Goal: Task Accomplishment & Management: Manage account settings

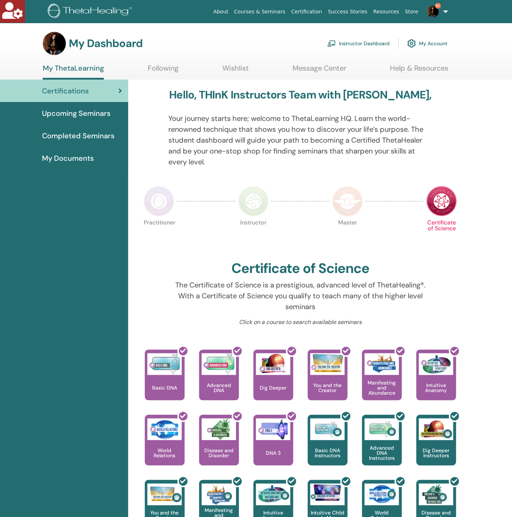
click at [372, 46] on link "Instructor Dashboard" at bounding box center [358, 43] width 62 height 16
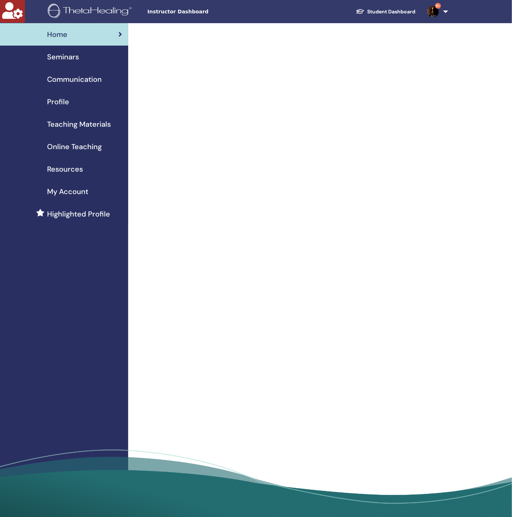
click at [68, 60] on span "Seminars" at bounding box center [63, 56] width 32 height 11
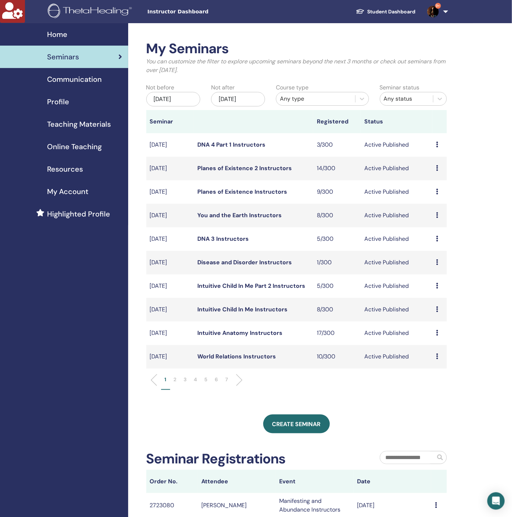
click at [56, 102] on span "Profile" at bounding box center [58, 101] width 22 height 11
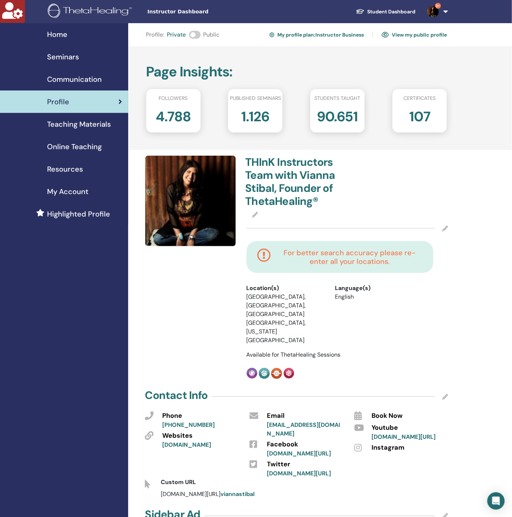
click at [62, 51] on span "Seminars" at bounding box center [63, 56] width 32 height 11
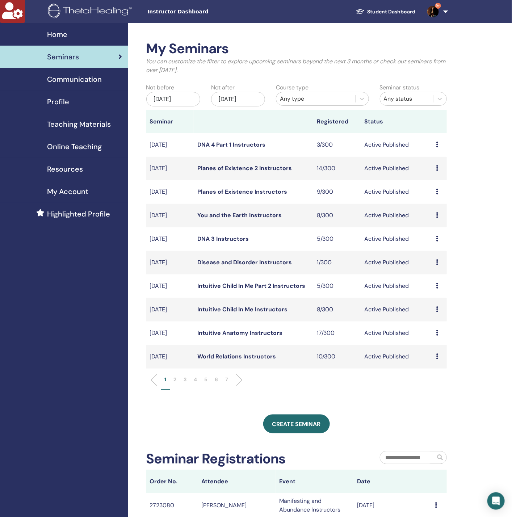
drag, startPoint x: 226, startPoint y: 140, endPoint x: 230, endPoint y: 145, distance: 6.7
drag, startPoint x: 230, startPoint y: 145, endPoint x: 98, endPoint y: 266, distance: 179.5
click at [64, 296] on div "Home Seminars Communication Profile Teaching Materials Online Teaching" at bounding box center [64, 363] width 128 height 680
click at [95, 97] on div "Profile" at bounding box center [64, 101] width 117 height 11
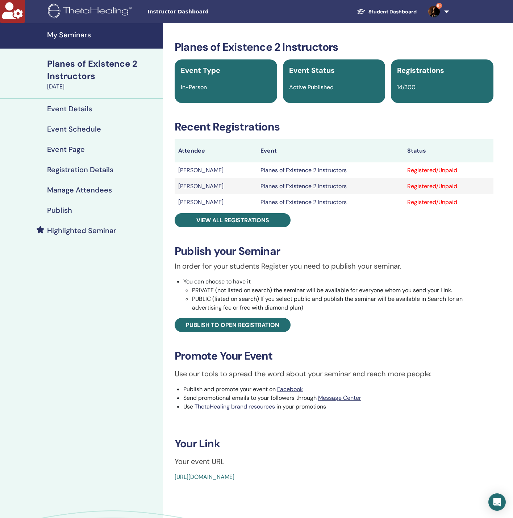
click at [97, 190] on h4 "Manage Attendees" at bounding box center [79, 189] width 65 height 9
click at [92, 188] on h4 "Manage Attendees" at bounding box center [79, 189] width 65 height 9
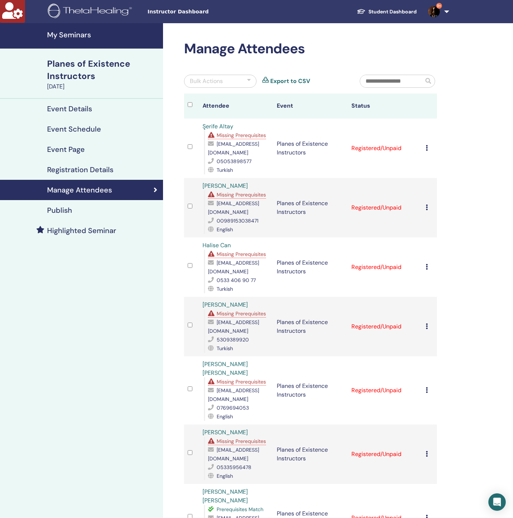
click at [242, 132] on span "Missing Prerequisites" at bounding box center [241, 135] width 49 height 7
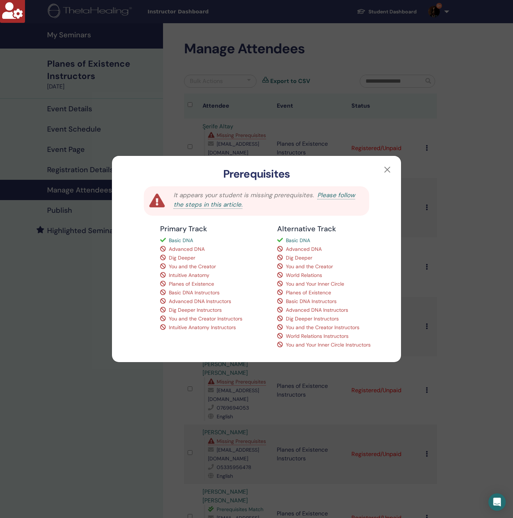
click at [61, 361] on div "Prerequisites It appears your student is missing prerequisites. Please follow t…" at bounding box center [256, 259] width 513 height 518
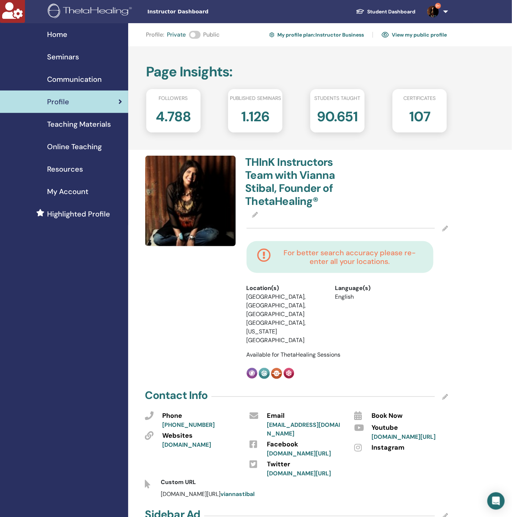
click at [88, 58] on div "Seminars" at bounding box center [64, 56] width 117 height 11
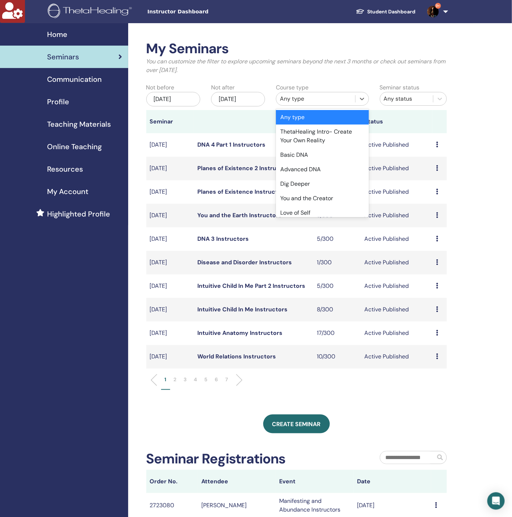
click at [305, 101] on div "Any type" at bounding box center [316, 99] width 72 height 9
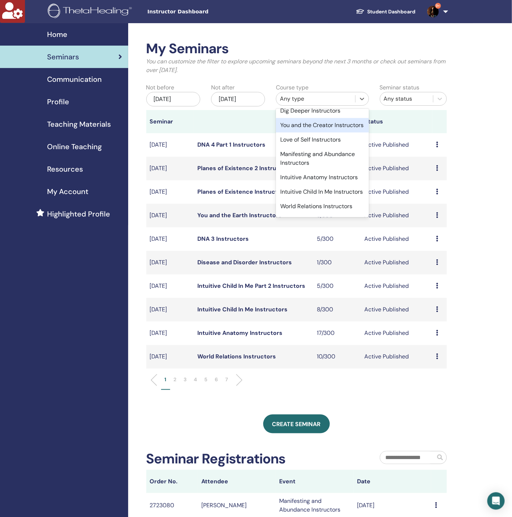
scroll to position [435, 0]
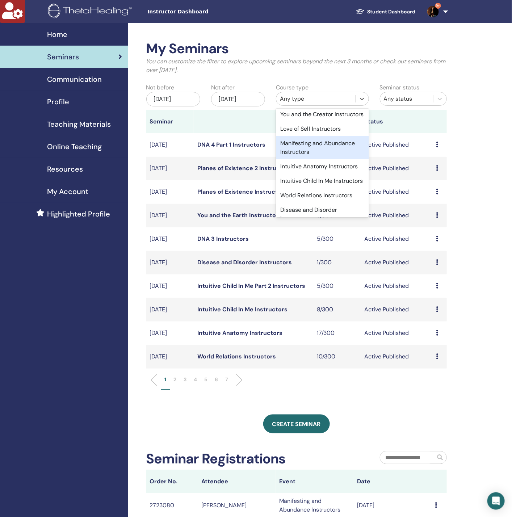
click at [318, 158] on div "Manifesting and Abundance Instructors" at bounding box center [322, 147] width 93 height 23
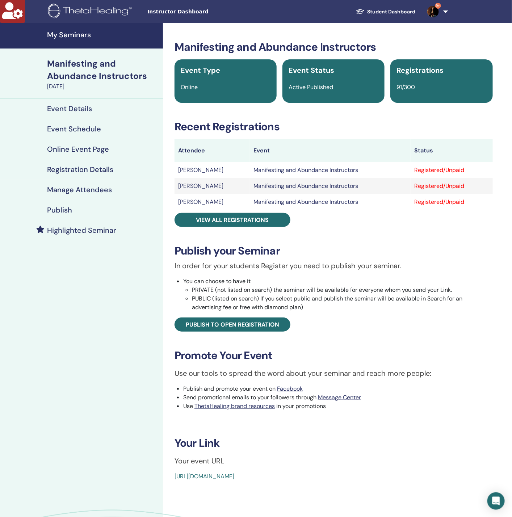
click at [95, 177] on link "Registration Details" at bounding box center [81, 169] width 163 height 20
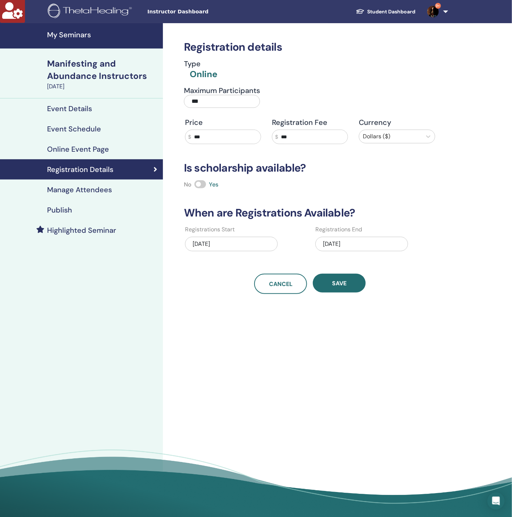
click at [95, 186] on h4 "Manage Attendees" at bounding box center [79, 189] width 65 height 9
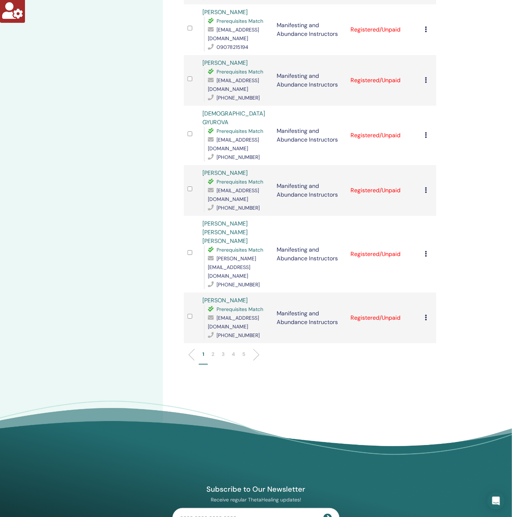
click at [214, 351] on p "2" at bounding box center [213, 355] width 3 height 8
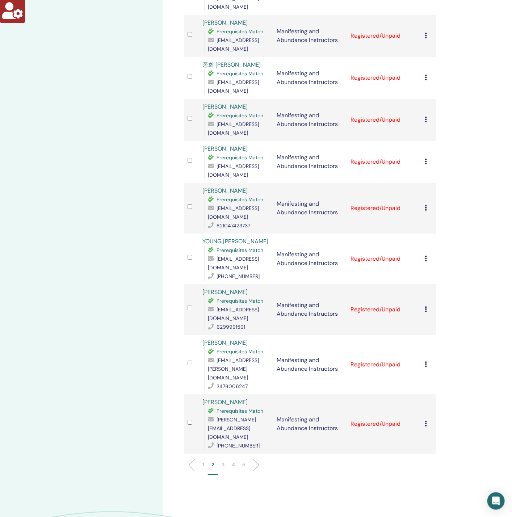
scroll to position [652, 0]
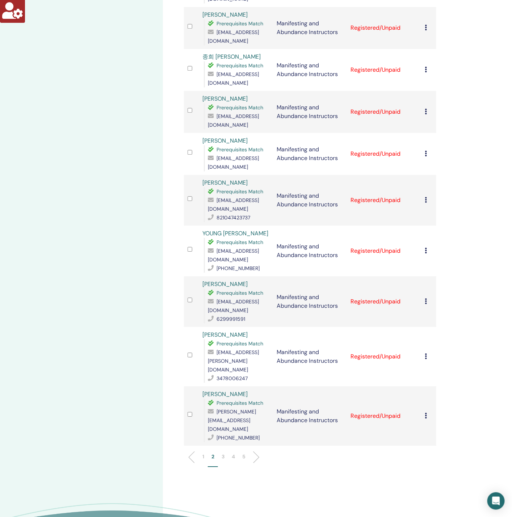
click at [223, 453] on p "3" at bounding box center [223, 457] width 3 height 8
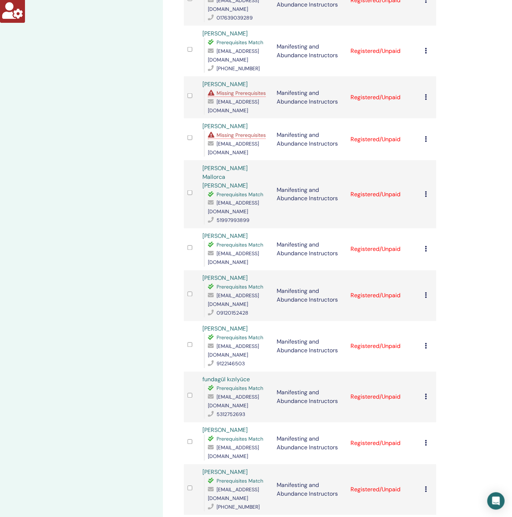
scroll to position [217, 0]
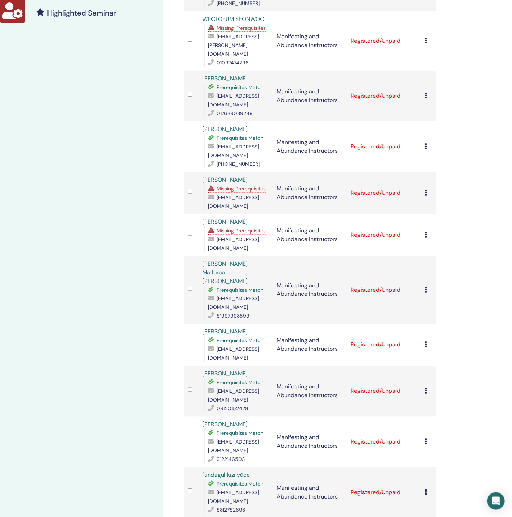
click at [248, 227] on span "Missing Prerequisites" at bounding box center [241, 230] width 49 height 7
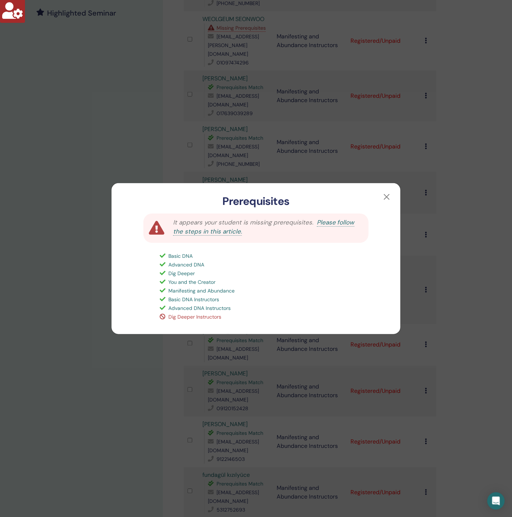
click at [150, 150] on div "Prerequisites It appears your student is missing prerequisites. Please follow t…" at bounding box center [256, 258] width 512 height 517
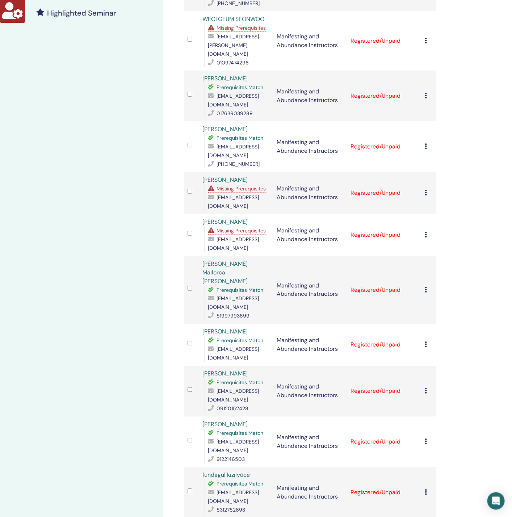
click at [237, 185] on span "Missing Prerequisites" at bounding box center [241, 188] width 49 height 7
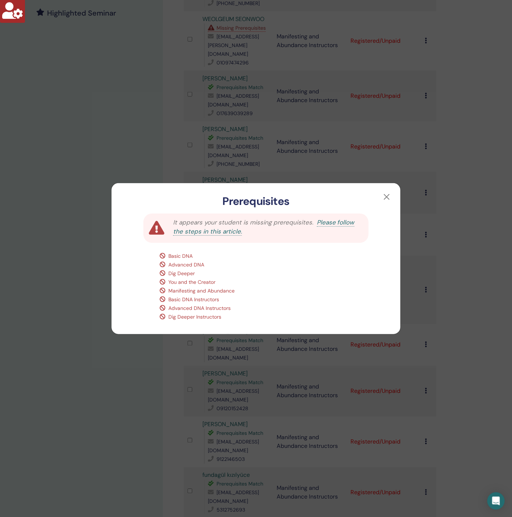
click at [109, 180] on div "Prerequisites It appears your student is missing prerequisites. Please follow t…" at bounding box center [256, 258] width 512 height 517
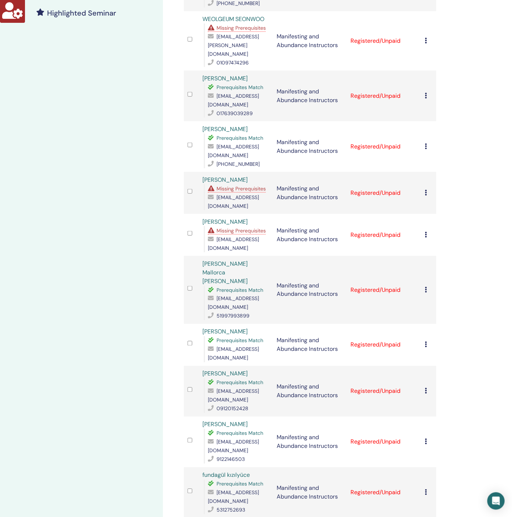
scroll to position [109, 0]
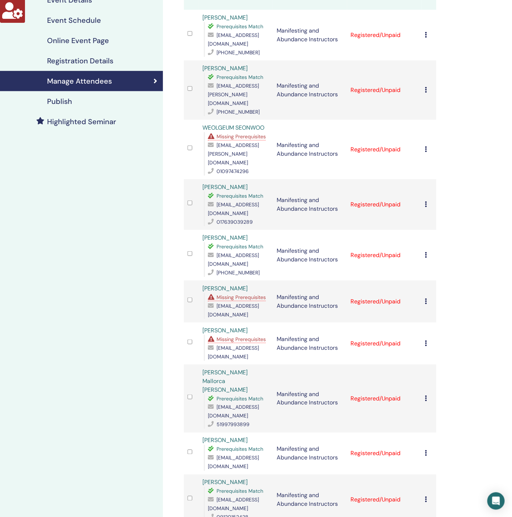
click at [253, 133] on span "Missing Prerequisites" at bounding box center [241, 136] width 49 height 7
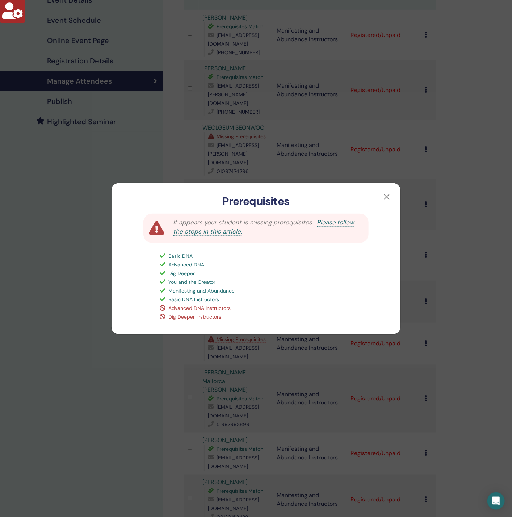
click at [48, 244] on div "Prerequisites It appears your student is missing prerequisites. Please follow t…" at bounding box center [256, 258] width 512 height 517
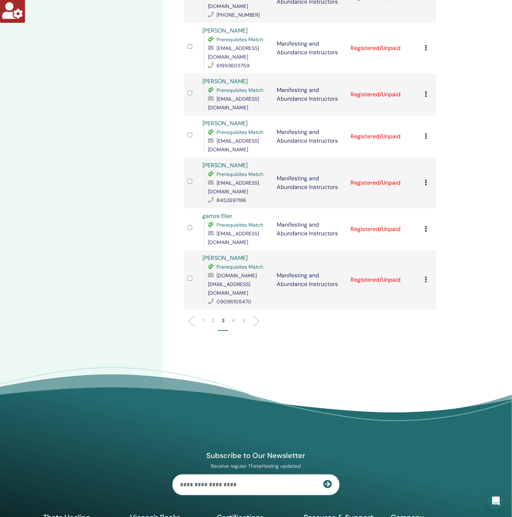
scroll to position [833, 0]
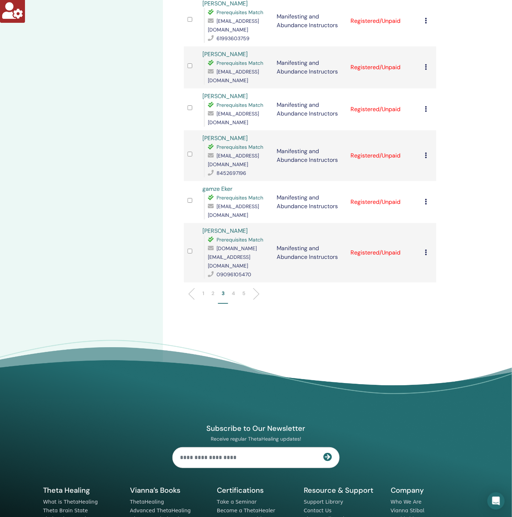
click at [236, 290] on li "4" at bounding box center [233, 297] width 11 height 14
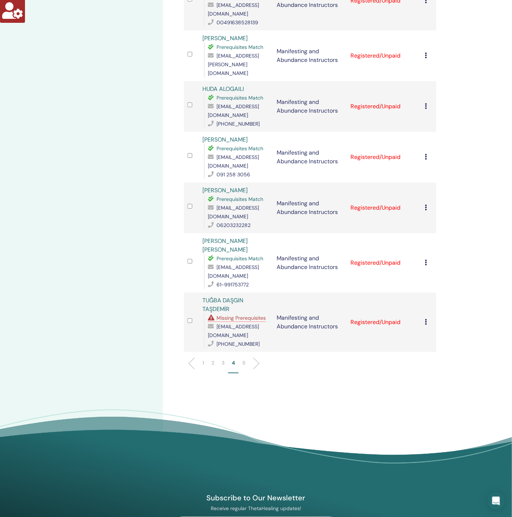
click at [238, 314] on div "Missing Prerequisites" at bounding box center [239, 318] width 62 height 9
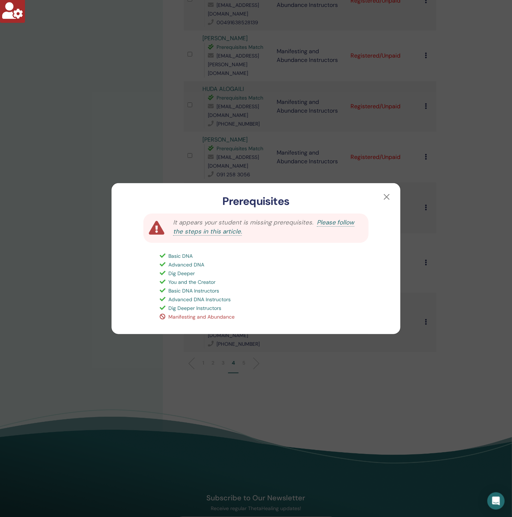
click at [87, 309] on div "Prerequisites It appears your student is missing prerequisites. Please follow t…" at bounding box center [256, 258] width 512 height 517
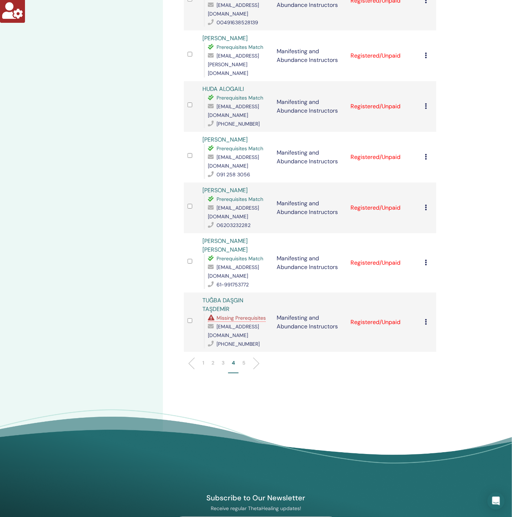
click at [237, 323] on span "[EMAIL_ADDRESS][DOMAIN_NAME]" at bounding box center [233, 330] width 51 height 15
copy span "[EMAIL_ADDRESS][DOMAIN_NAME]"
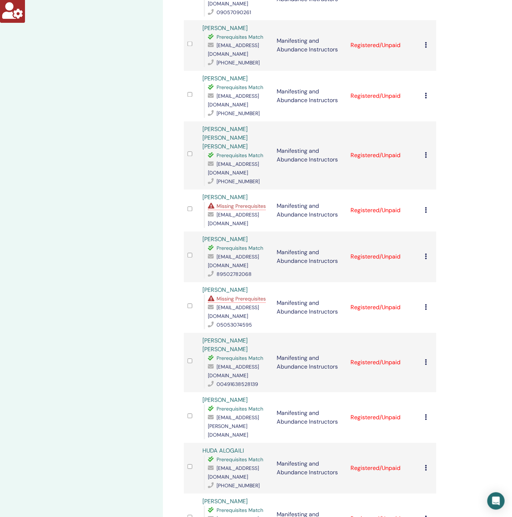
scroll to position [452, 0]
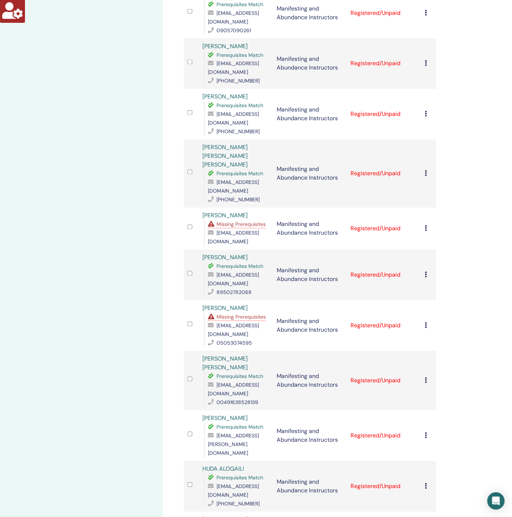
click at [235, 314] on span "Missing Prerequisites" at bounding box center [241, 317] width 49 height 7
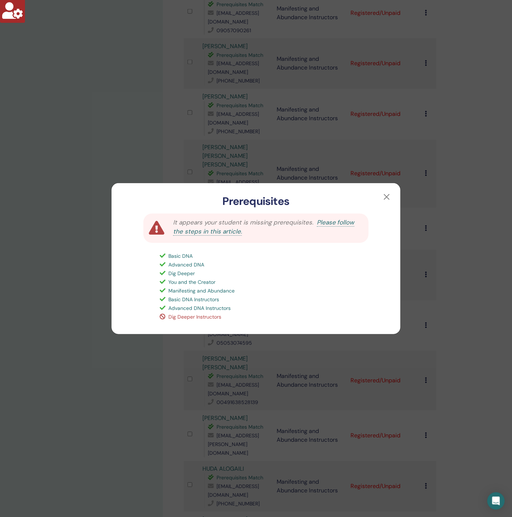
click at [119, 364] on div "Prerequisites It appears your student is missing prerequisites. Please follow t…" at bounding box center [256, 258] width 512 height 517
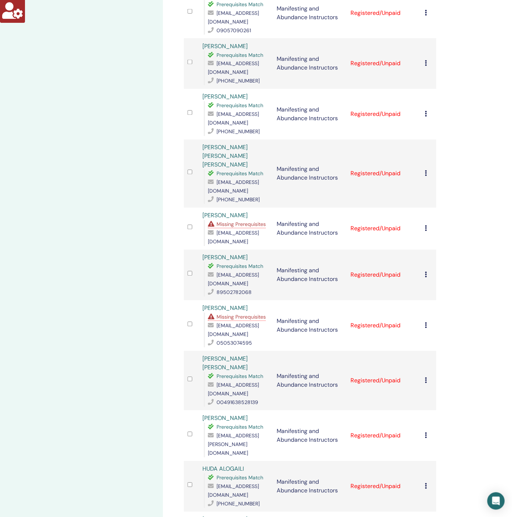
click at [237, 221] on span "Missing Prerequisites" at bounding box center [241, 224] width 49 height 7
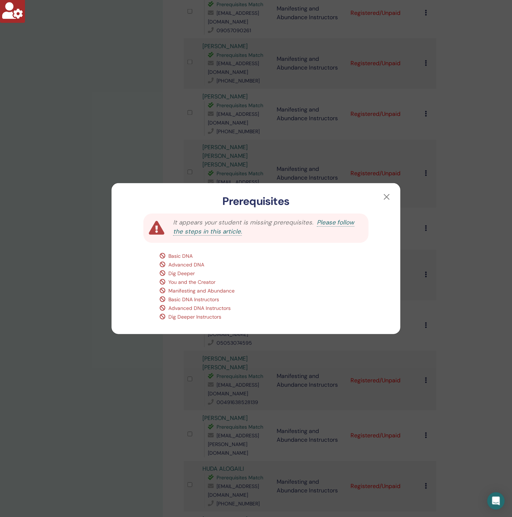
click at [116, 332] on div "It appears your student is missing prerequisites. Please follow the steps in th…" at bounding box center [256, 271] width 289 height 126
click at [92, 344] on div "Prerequisites It appears your student is missing prerequisites. Please follow t…" at bounding box center [256, 258] width 512 height 517
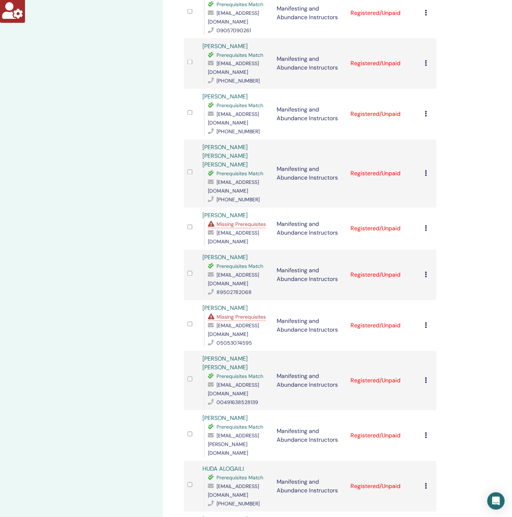
click at [243, 230] on span "[EMAIL_ADDRESS][DOMAIN_NAME]" at bounding box center [233, 237] width 51 height 15
copy span "[EMAIL_ADDRESS][DOMAIN_NAME]"
click at [477, 144] on div "Manage Attendees Bulk Actions Export to CSV Attendee Event Status [PERSON_NAME]…" at bounding box center [334, 216] width 342 height 1291
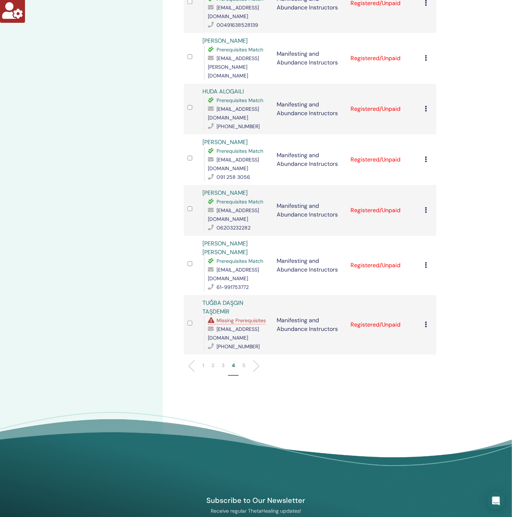
scroll to position [885, 0]
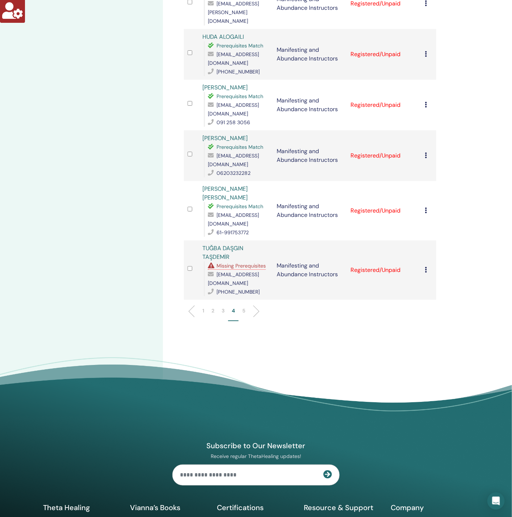
click at [243, 300] on div "1 2 3 4 5" at bounding box center [310, 314] width 263 height 29
click at [244, 307] on p "5" at bounding box center [243, 311] width 3 height 8
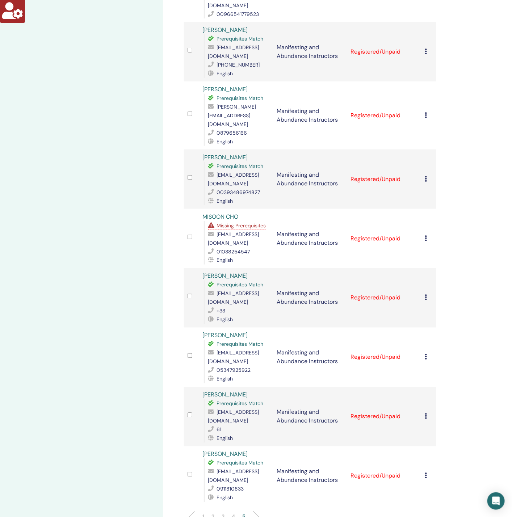
scroll to position [164, 0]
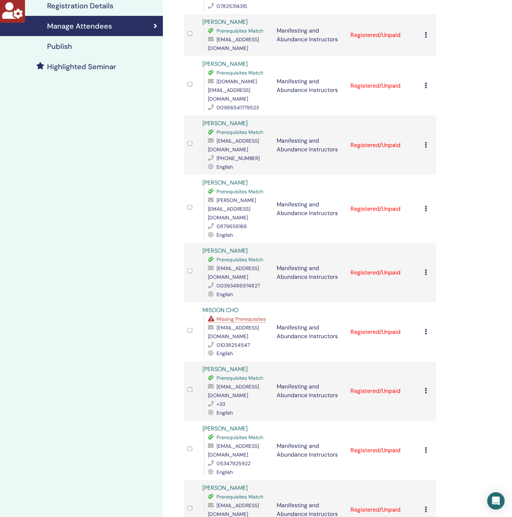
click at [251, 316] on span "Missing Prerequisites" at bounding box center [241, 319] width 49 height 7
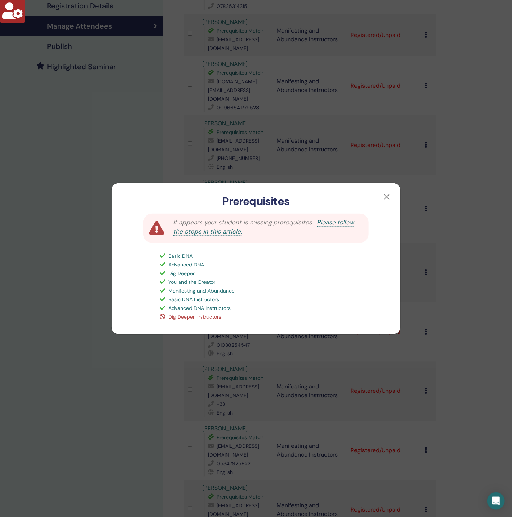
click at [100, 378] on div "Prerequisites It appears your student is missing prerequisites. Please follow t…" at bounding box center [256, 258] width 512 height 517
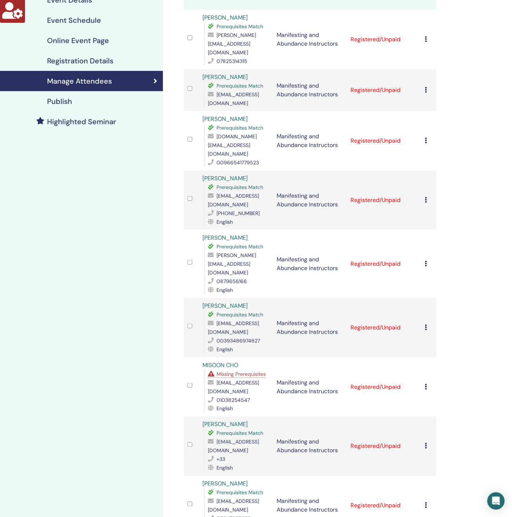
scroll to position [380, 0]
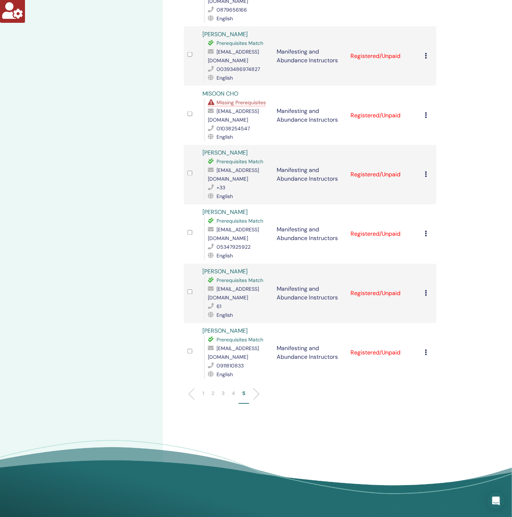
click at [234, 390] on p "4" at bounding box center [233, 394] width 3 height 8
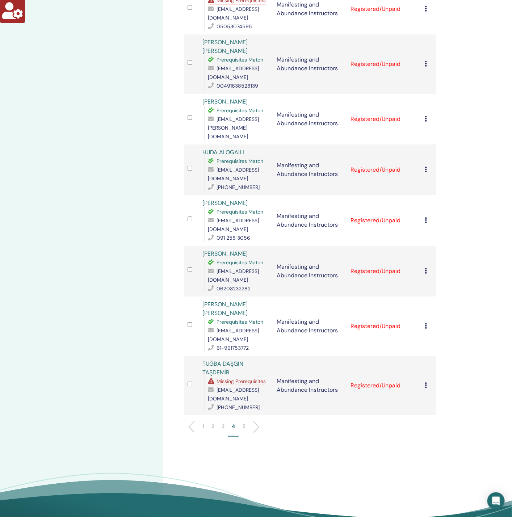
scroll to position [815, 0]
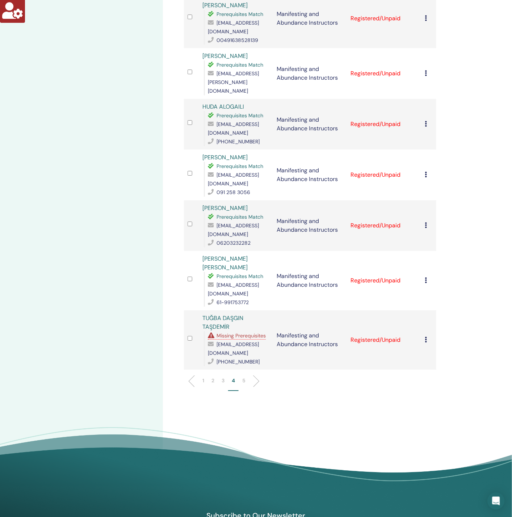
click at [251, 332] on span "Missing Prerequisites" at bounding box center [241, 335] width 49 height 7
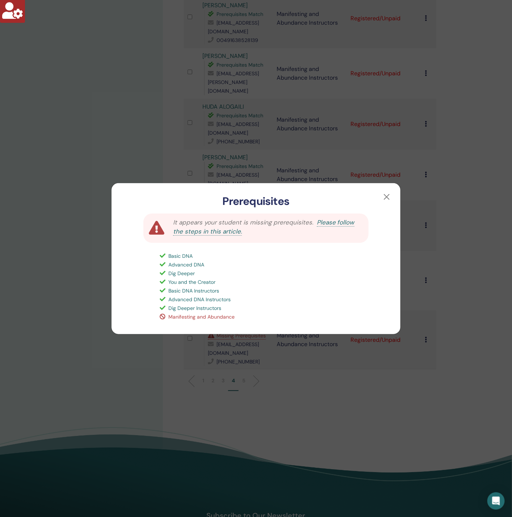
click at [132, 363] on div "Prerequisites It appears your student is missing prerequisites. Please follow t…" at bounding box center [256, 258] width 512 height 517
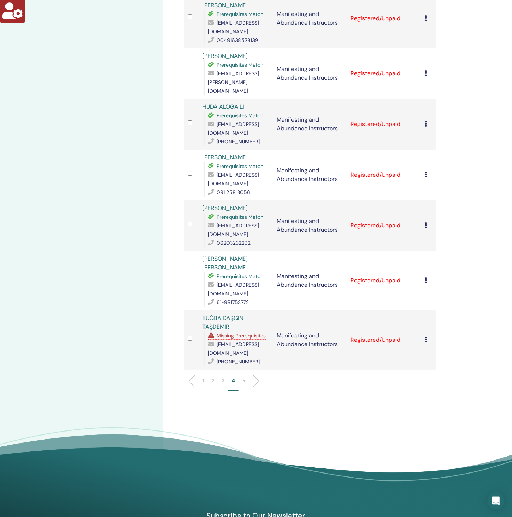
click at [226, 341] on span "[EMAIL_ADDRESS][DOMAIN_NAME]" at bounding box center [233, 348] width 51 height 15
copy span "[EMAIL_ADDRESS][DOMAIN_NAME]"
